Goal: Information Seeking & Learning: Learn about a topic

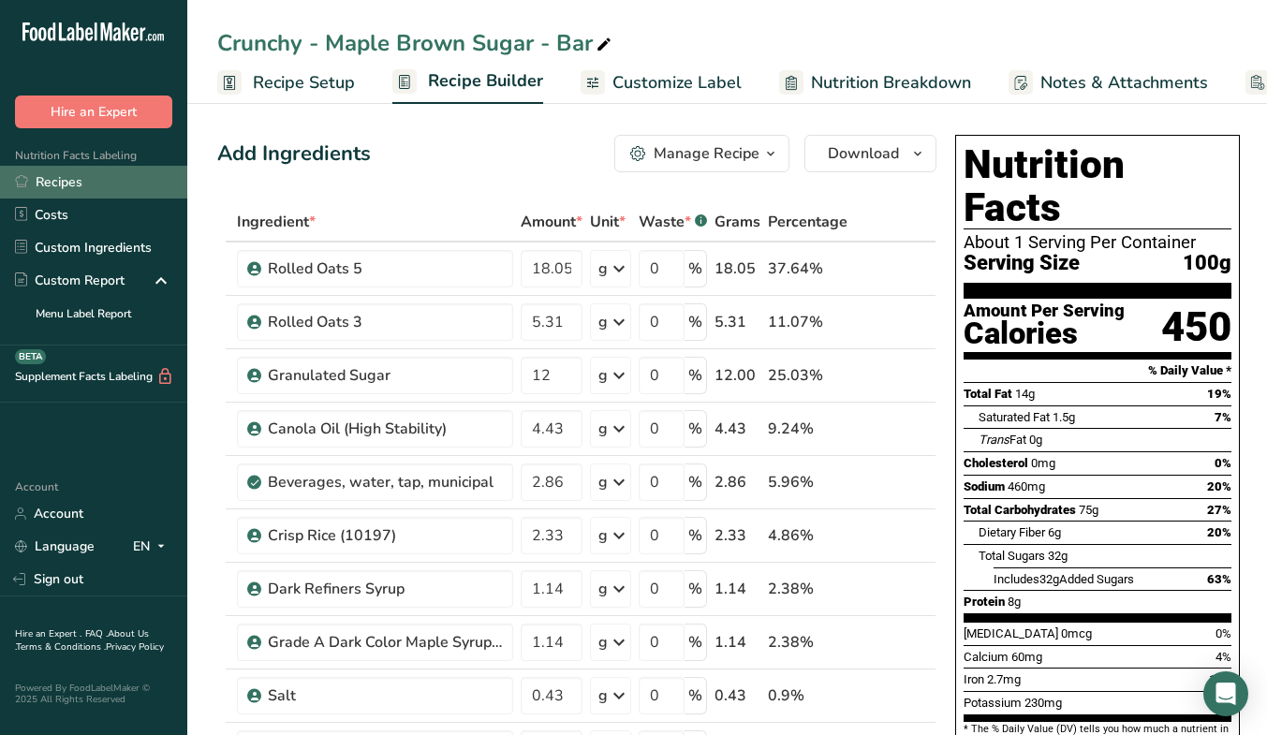
click at [60, 178] on link "Recipes" at bounding box center [93, 182] width 187 height 33
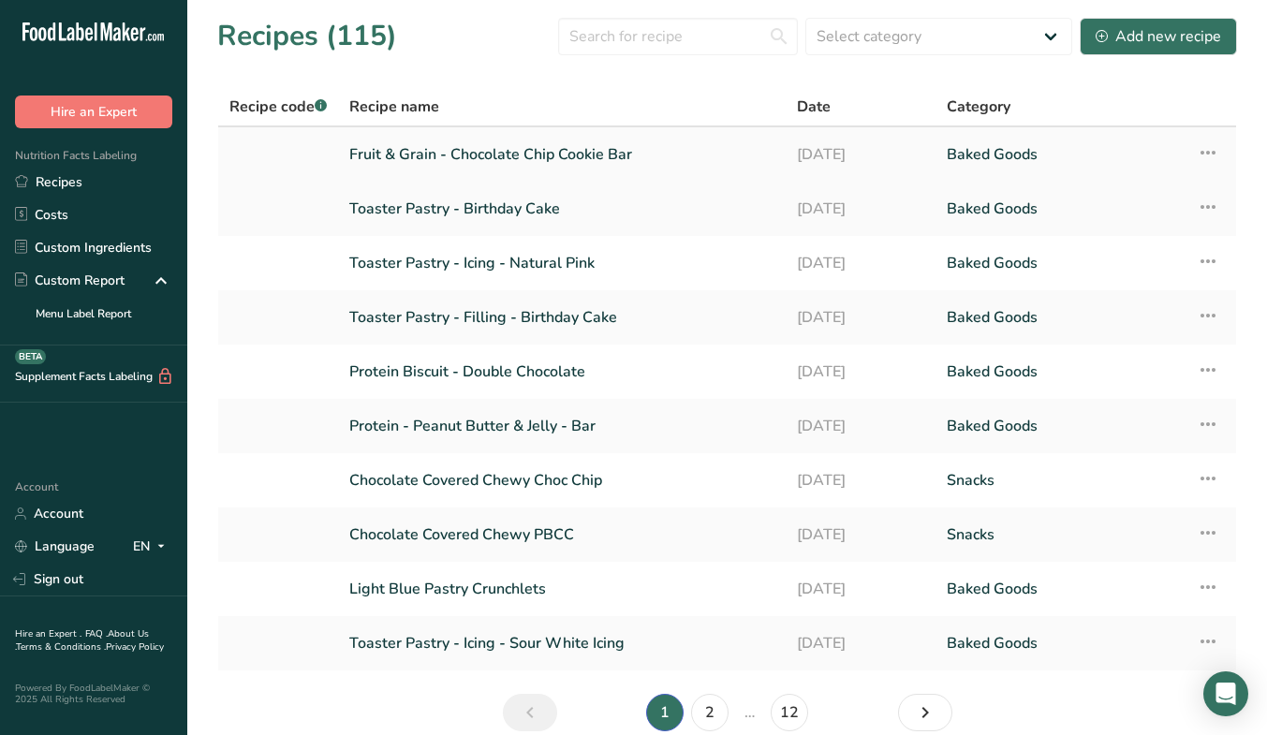
click at [581, 153] on link "Fruit & Grain - Chocolate Chip Cookie Bar" at bounding box center [561, 154] width 425 height 39
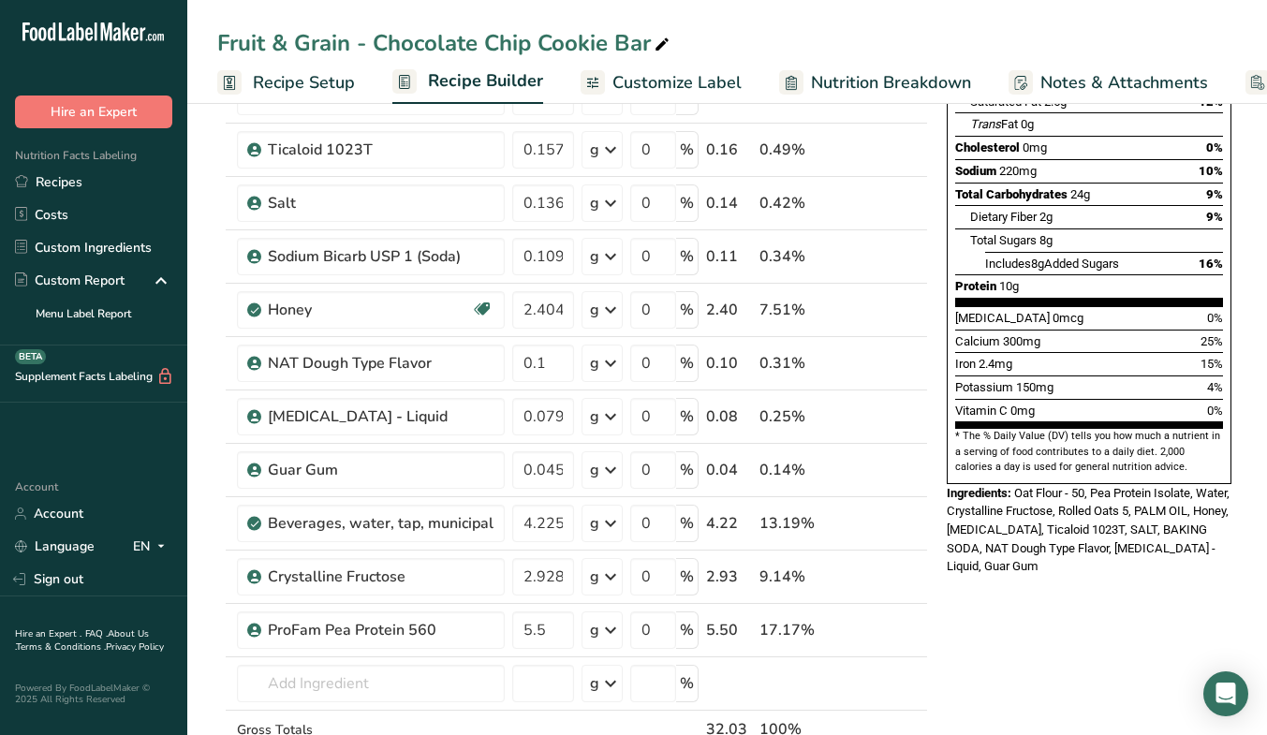
scroll to position [324, 0]
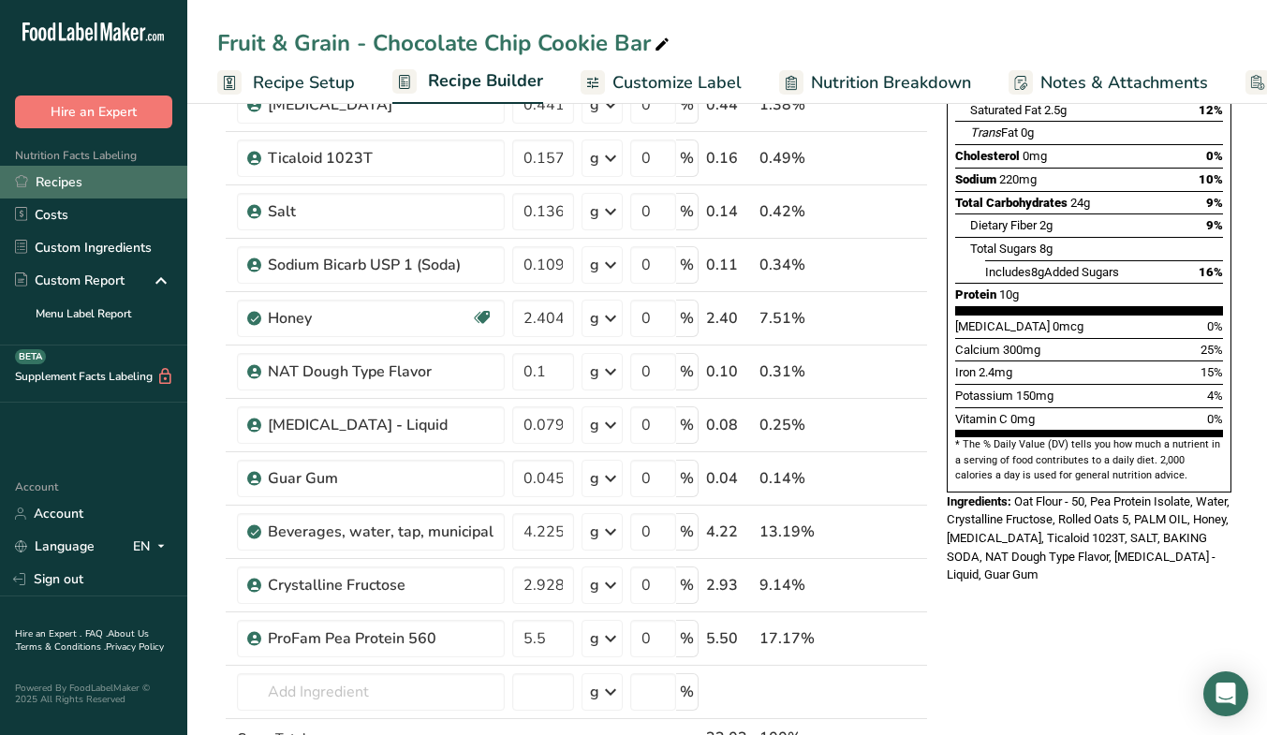
click at [122, 177] on link "Recipes" at bounding box center [93, 182] width 187 height 33
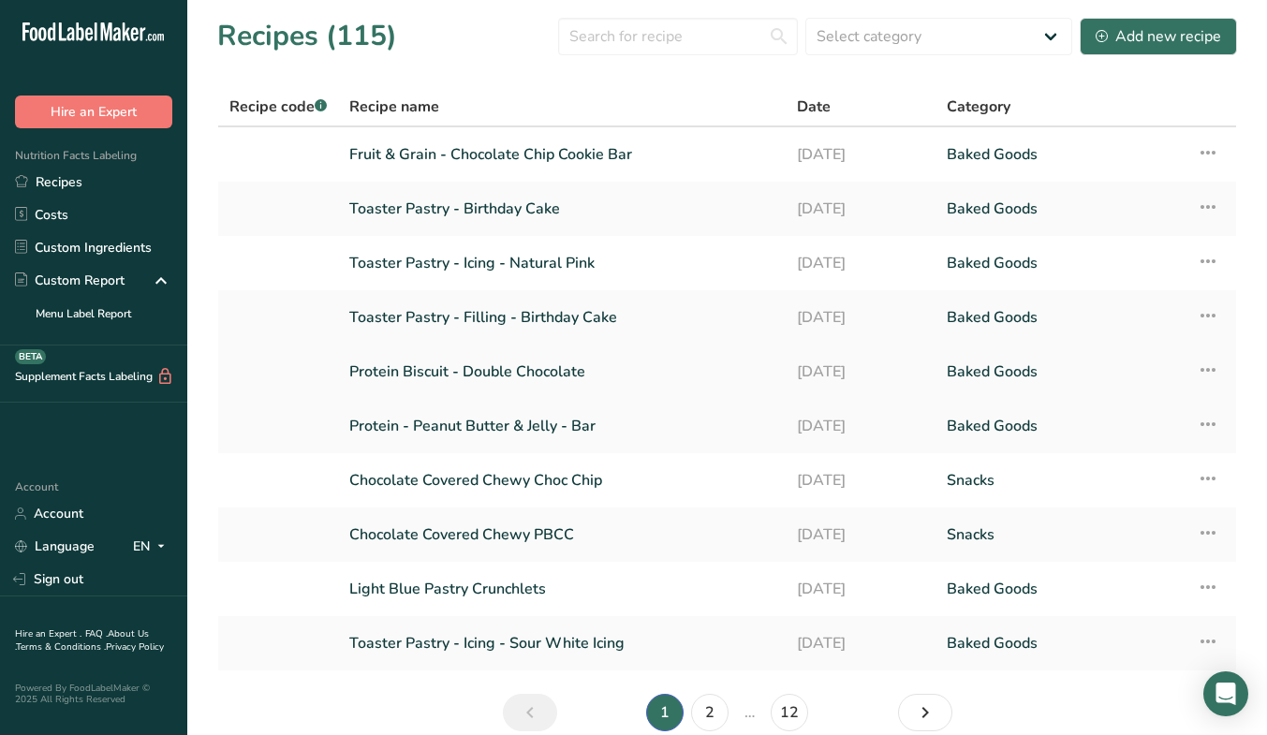
click at [445, 374] on link "Protein Biscuit - Double Chocolate" at bounding box center [561, 371] width 425 height 39
